Goal: Information Seeking & Learning: Learn about a topic

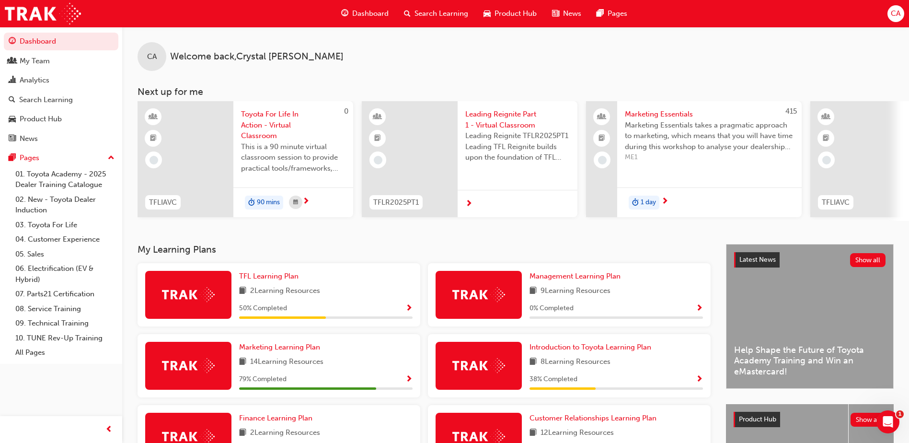
scroll to position [48, 0]
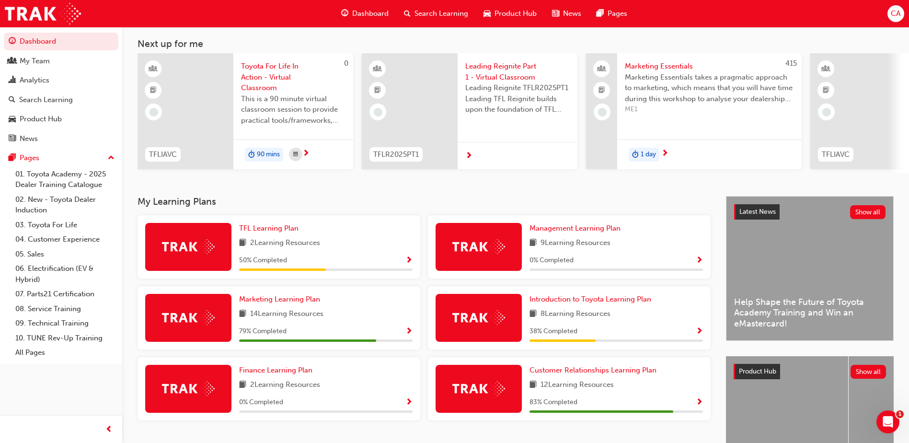
click at [701, 262] on span "Show Progress" at bounding box center [699, 260] width 7 height 9
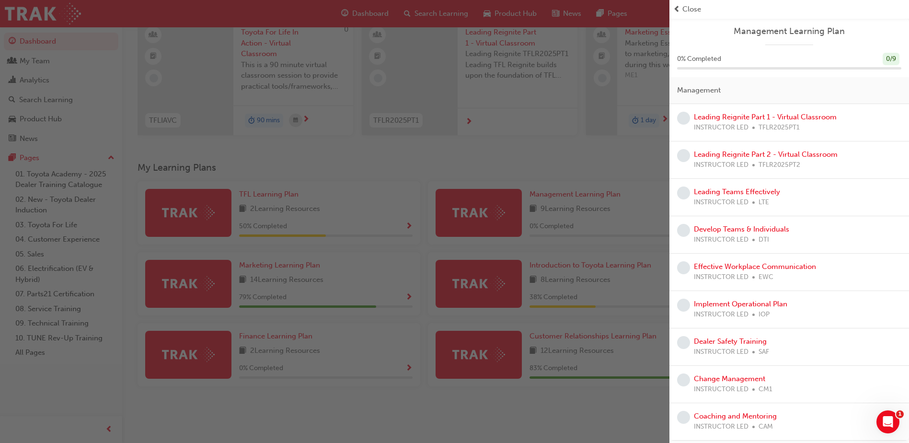
scroll to position [96, 0]
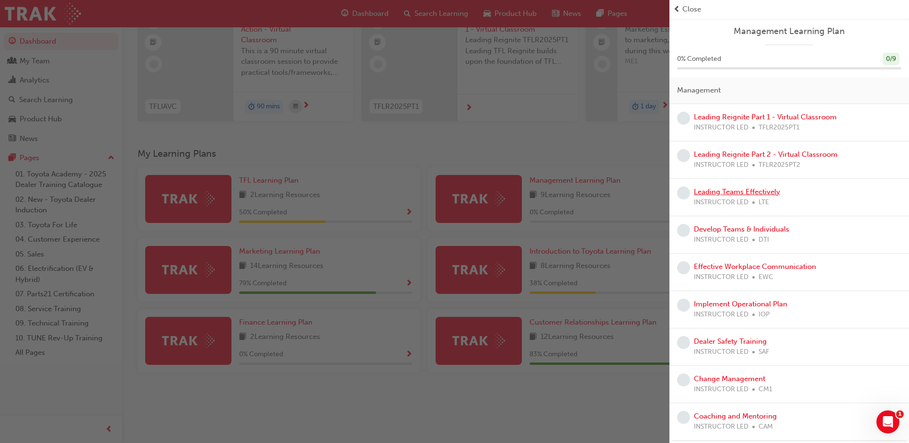
click at [754, 191] on link "Leading Teams Effectively" at bounding box center [737, 191] width 86 height 9
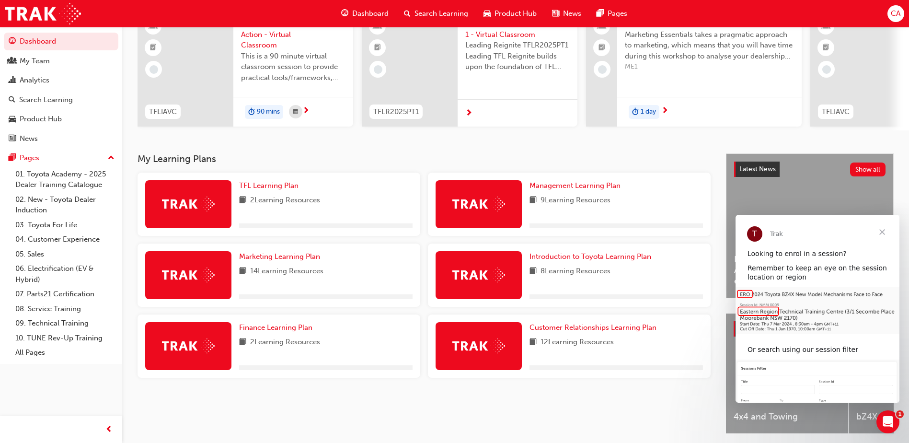
scroll to position [96, 0]
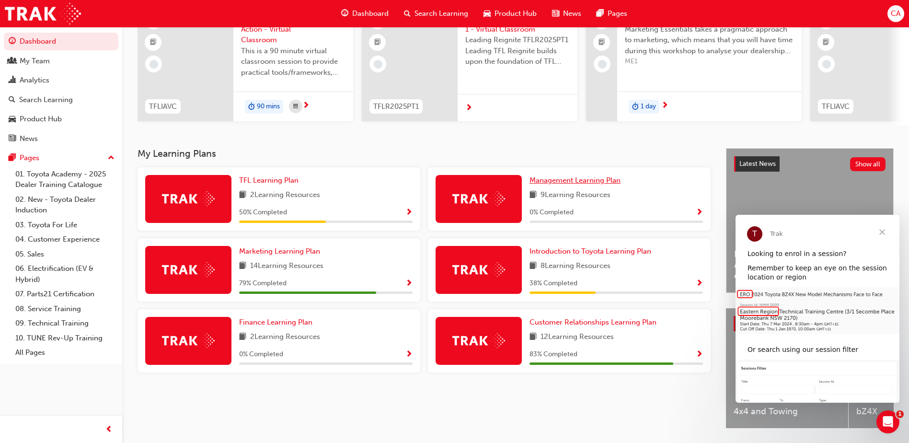
click at [566, 183] on span "Management Learning Plan" at bounding box center [575, 180] width 91 height 9
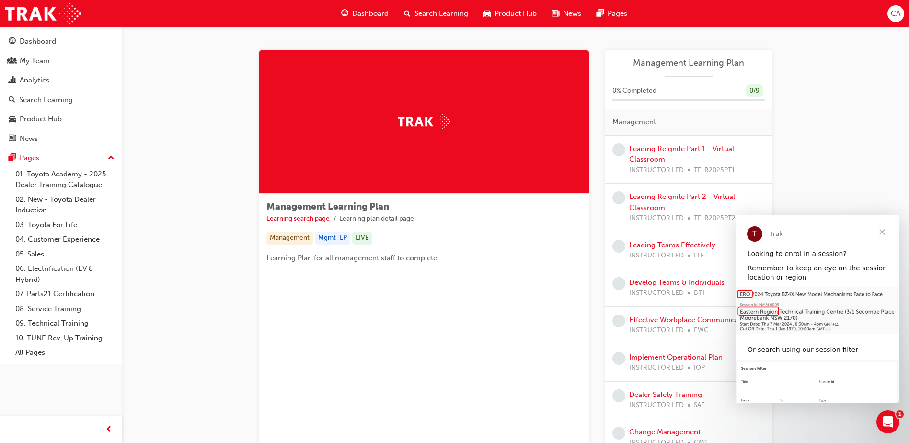
click at [884, 230] on span "Close" at bounding box center [882, 232] width 35 height 35
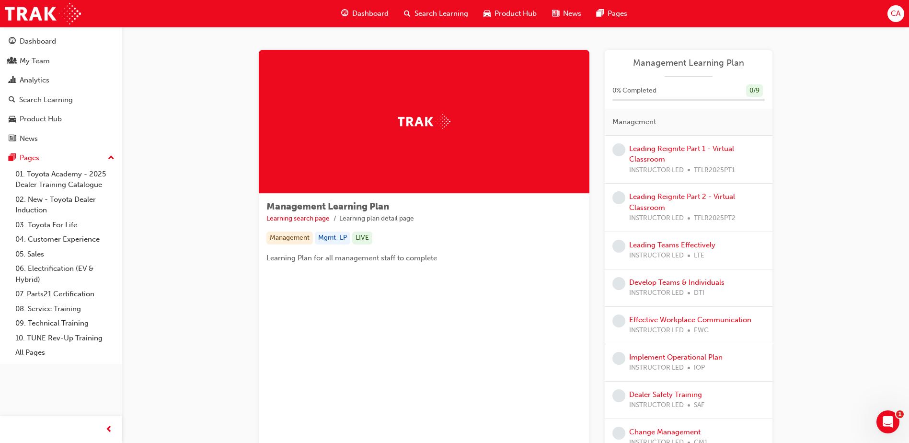
click at [642, 153] on div "Leading Reignite Part 1 - Virtual Classroom INSTRUCTOR LED TFLR2025PT1" at bounding box center [697, 159] width 136 height 33
click at [645, 150] on link "Leading Reignite Part 1 - Virtual Classroom" at bounding box center [681, 154] width 105 height 20
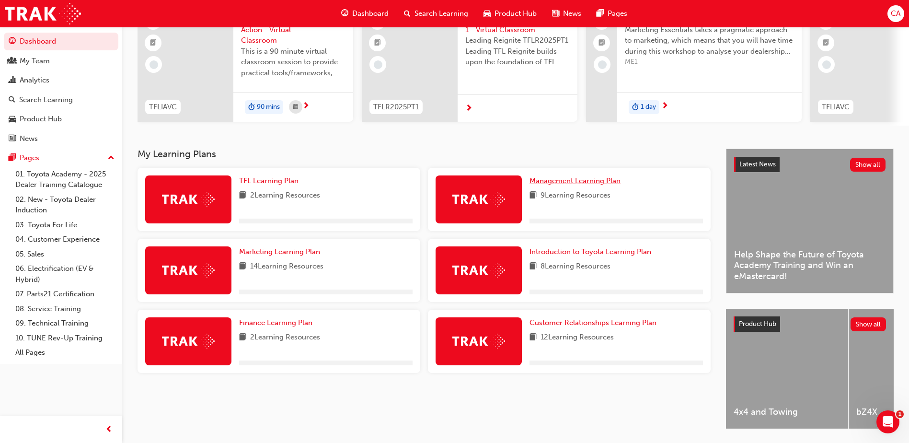
scroll to position [96, 0]
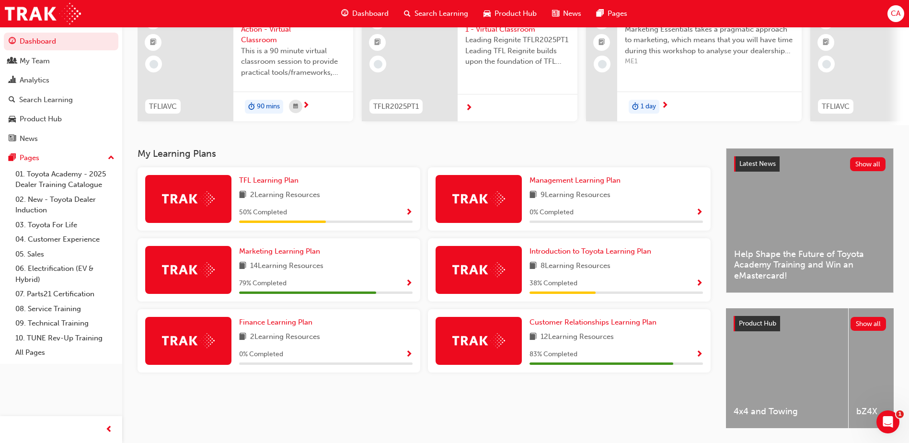
click at [578, 339] on span "12 Learning Resources" at bounding box center [577, 337] width 73 height 12
click at [583, 326] on span "Customer Relationships Learning Plan" at bounding box center [593, 322] width 127 height 9
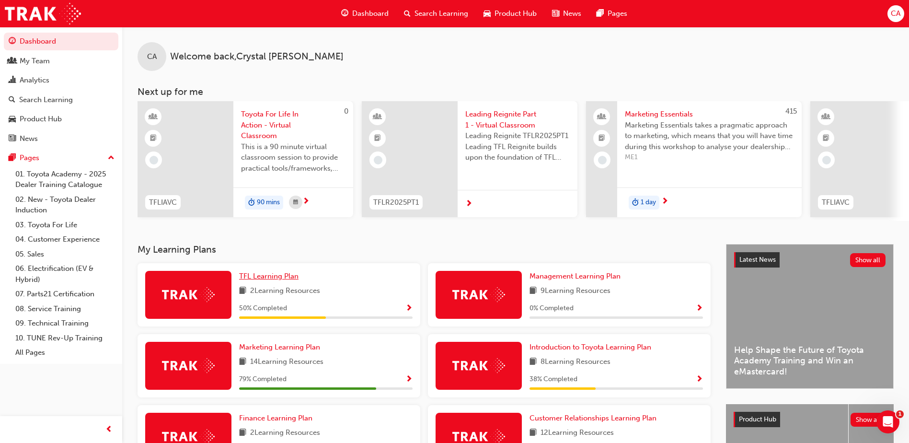
click at [244, 279] on span "TFL Learning Plan" at bounding box center [268, 276] width 59 height 9
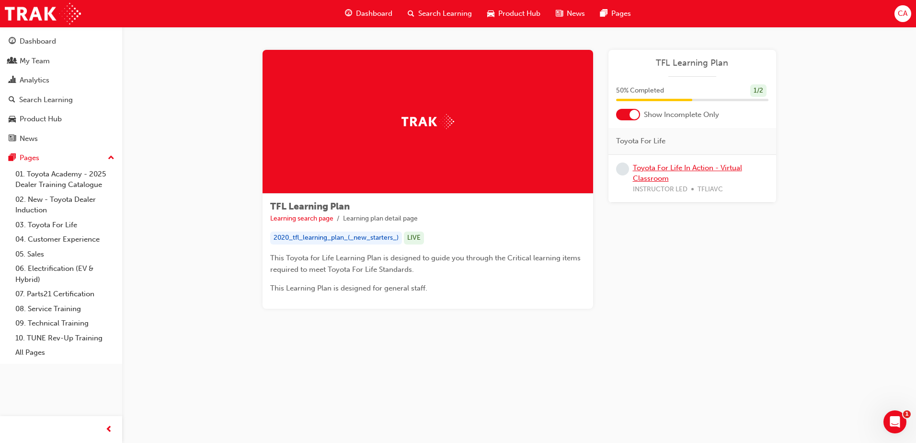
click at [682, 168] on link "Toyota For Life In Action - Virtual Classroom" at bounding box center [687, 173] width 109 height 20
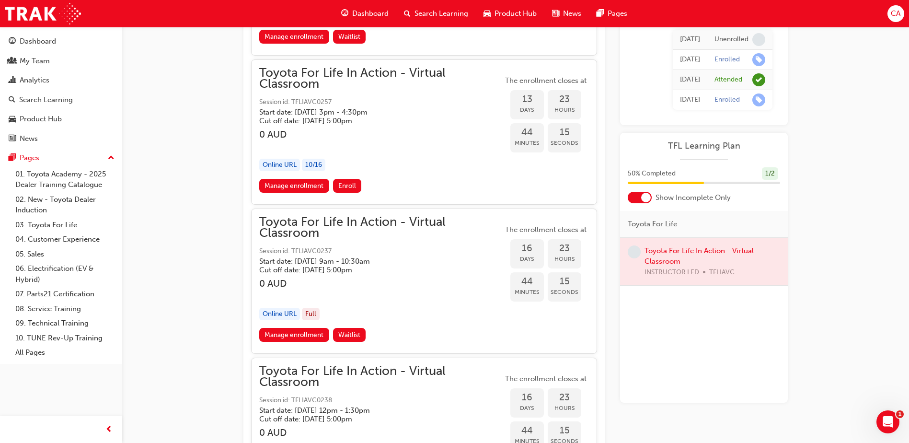
scroll to position [5234, 0]
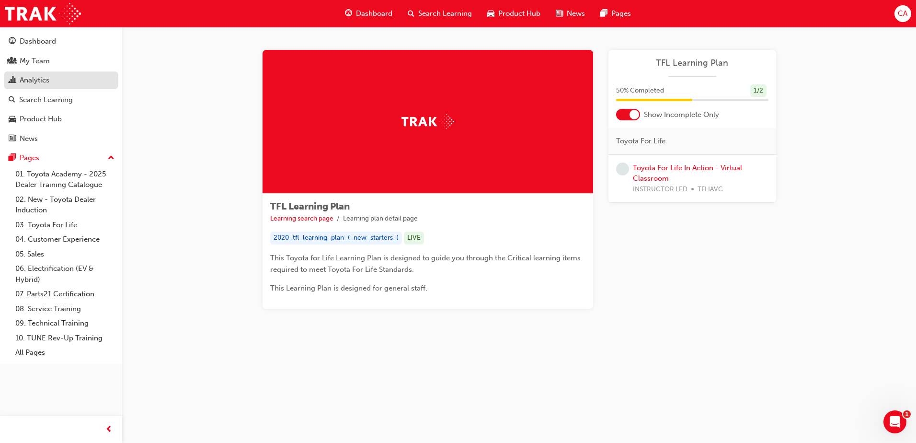
click at [36, 81] on div "Analytics" at bounding box center [35, 80] width 30 height 11
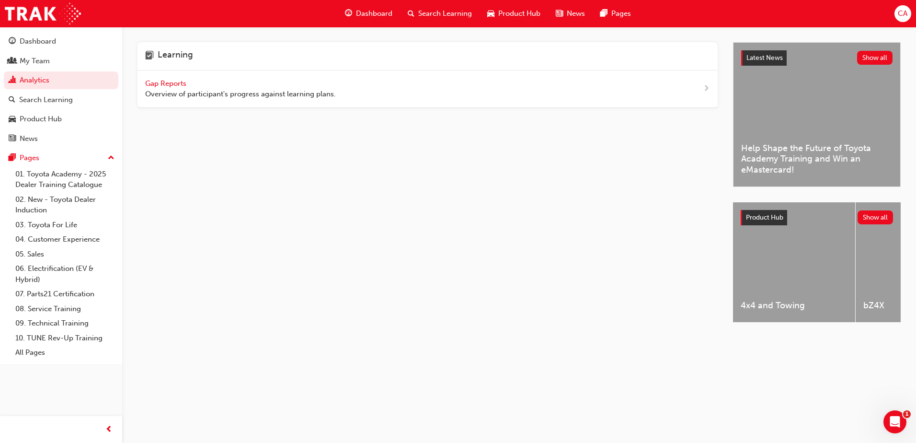
click at [170, 81] on span "Gap Reports" at bounding box center [166, 83] width 43 height 9
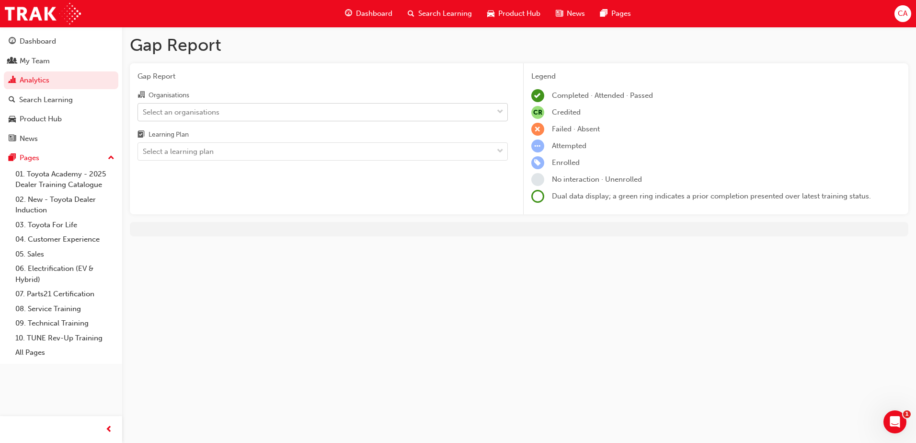
click at [258, 117] on div "Select an organisations" at bounding box center [315, 112] width 355 height 17
click at [144, 115] on input "Organisations Select an organisations" at bounding box center [143, 111] width 1 height 8
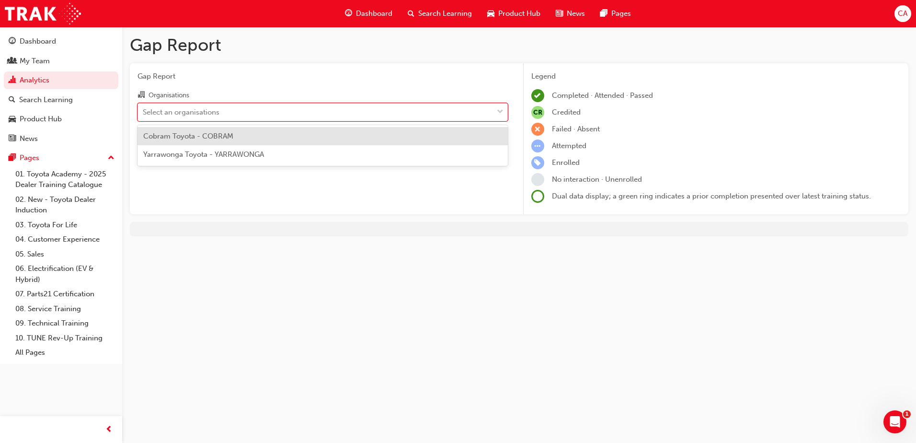
click at [240, 139] on div "Cobram Toyota - COBRAM" at bounding box center [323, 136] width 370 height 19
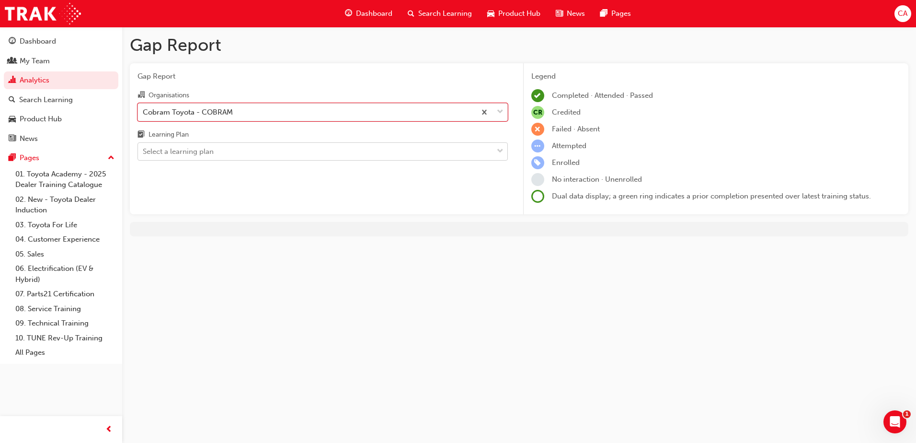
click at [212, 150] on div "Select a learning plan" at bounding box center [178, 151] width 71 height 11
click at [144, 150] on input "Learning Plan Select a learning plan" at bounding box center [143, 151] width 1 height 8
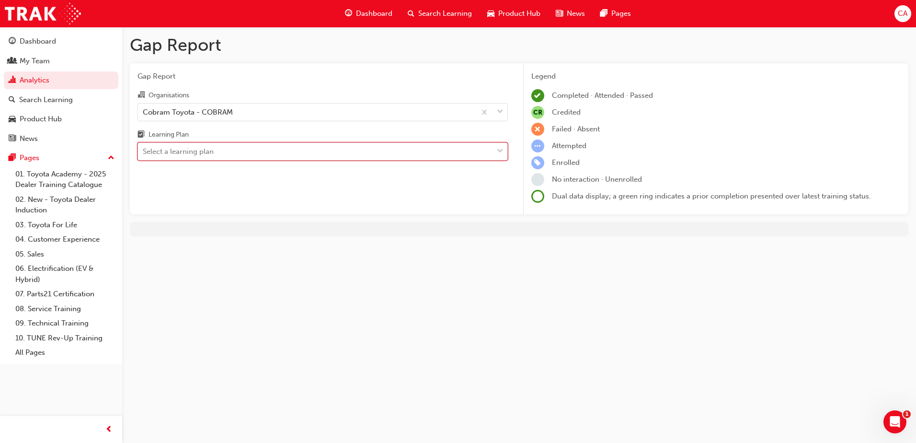
click at [212, 150] on div "Select a learning plan" at bounding box center [178, 151] width 71 height 11
click at [144, 150] on input "Learning Plan 0 results available. Select is focused ,type to refine list, pres…" at bounding box center [143, 151] width 1 height 8
click at [260, 156] on div "Select a learning plan" at bounding box center [315, 151] width 355 height 17
click at [144, 155] on input "Learning Plan 0 results available. Select is focused ,type to refine list, pres…" at bounding box center [143, 151] width 1 height 8
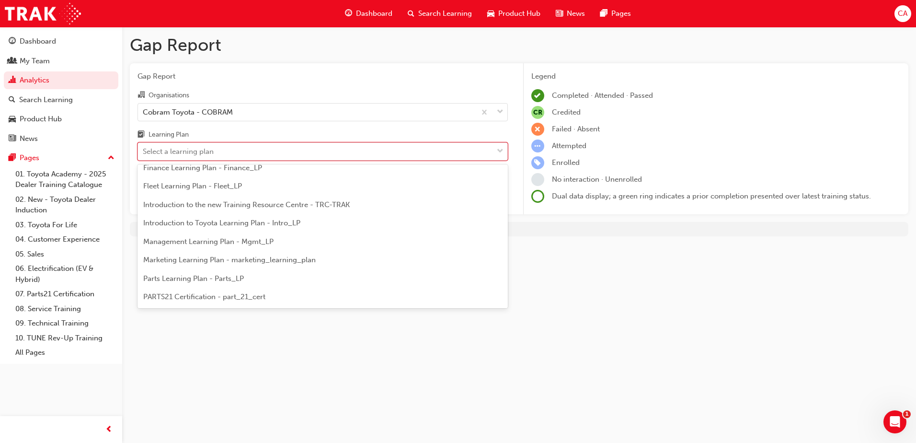
scroll to position [126, 0]
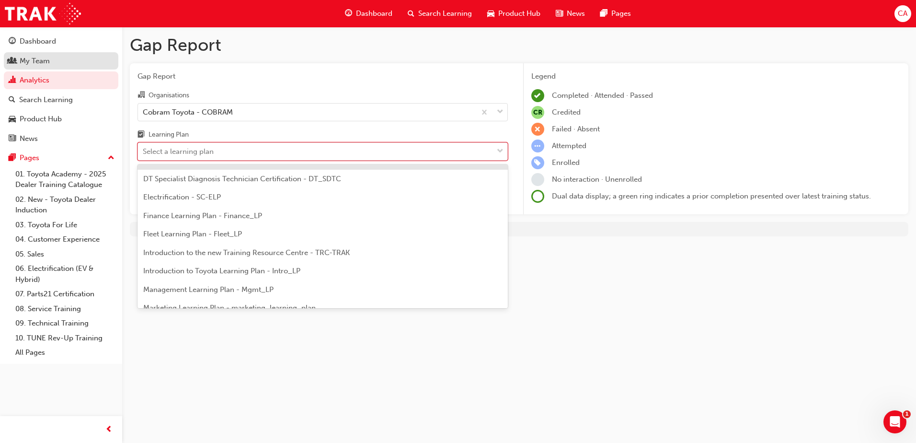
click at [44, 59] on div "My Team" at bounding box center [35, 61] width 30 height 11
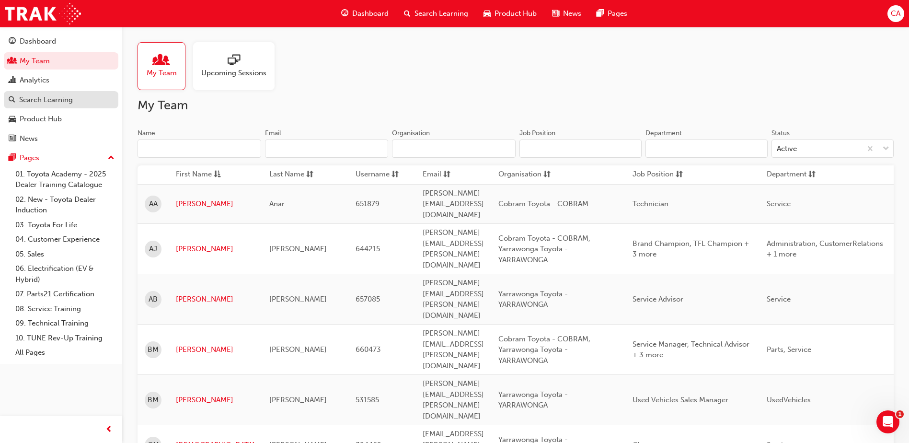
click at [48, 100] on div "Search Learning" at bounding box center [46, 99] width 54 height 11
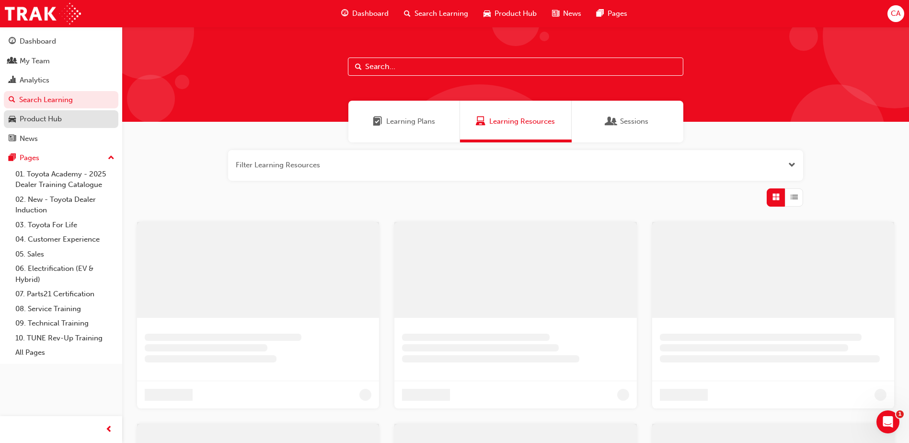
click at [45, 115] on div "Product Hub" at bounding box center [41, 119] width 42 height 11
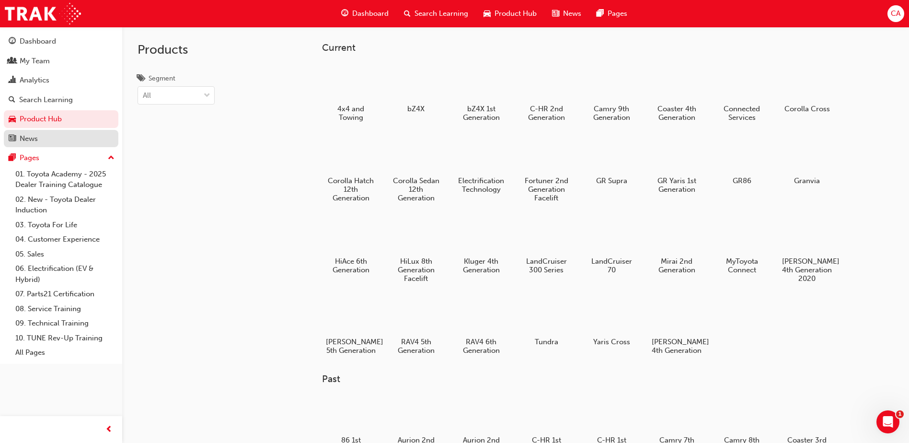
click at [49, 138] on div "News" at bounding box center [61, 139] width 105 height 12
